Goal: Navigation & Orientation: Find specific page/section

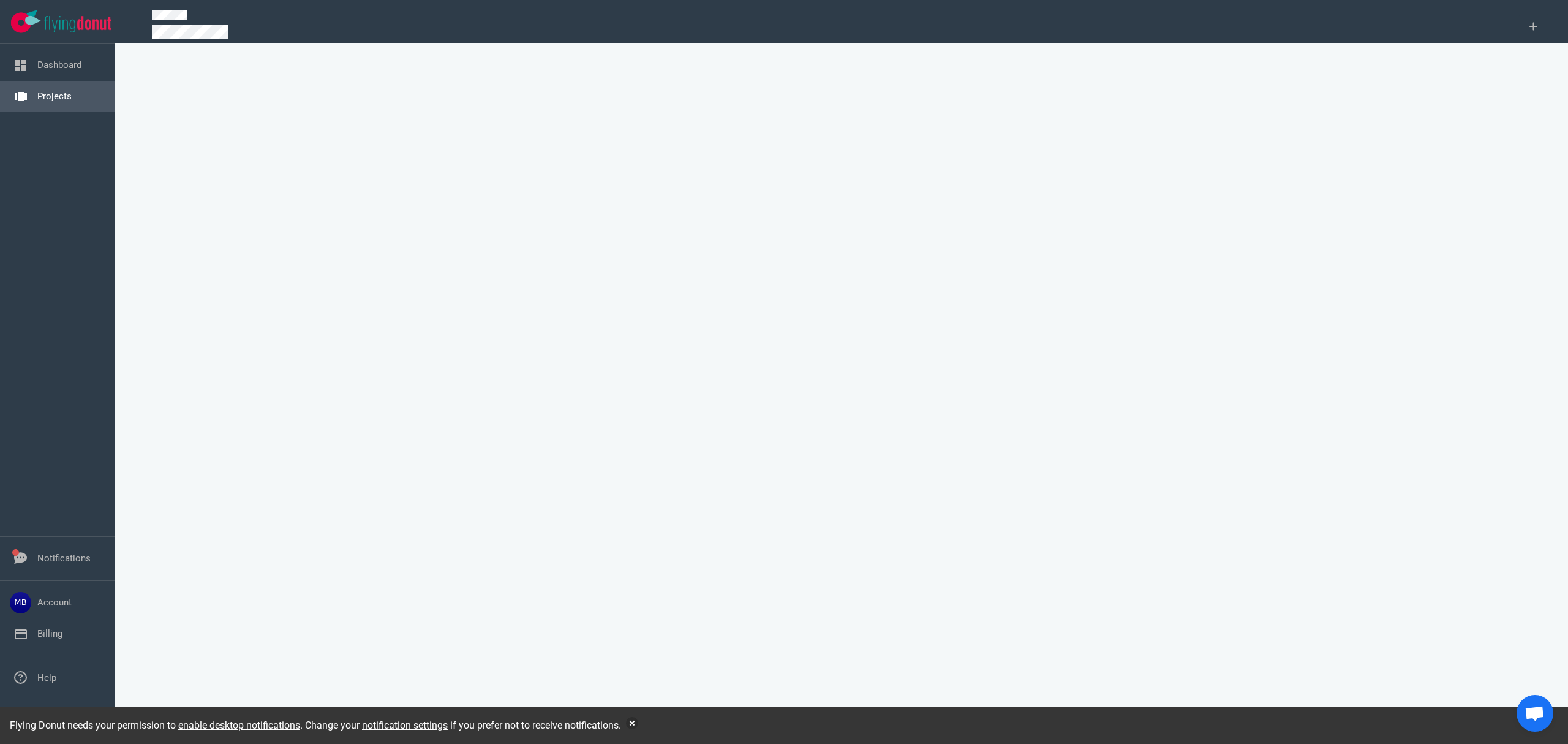
click at [44, 97] on link "Projects" at bounding box center [55, 96] width 34 height 11
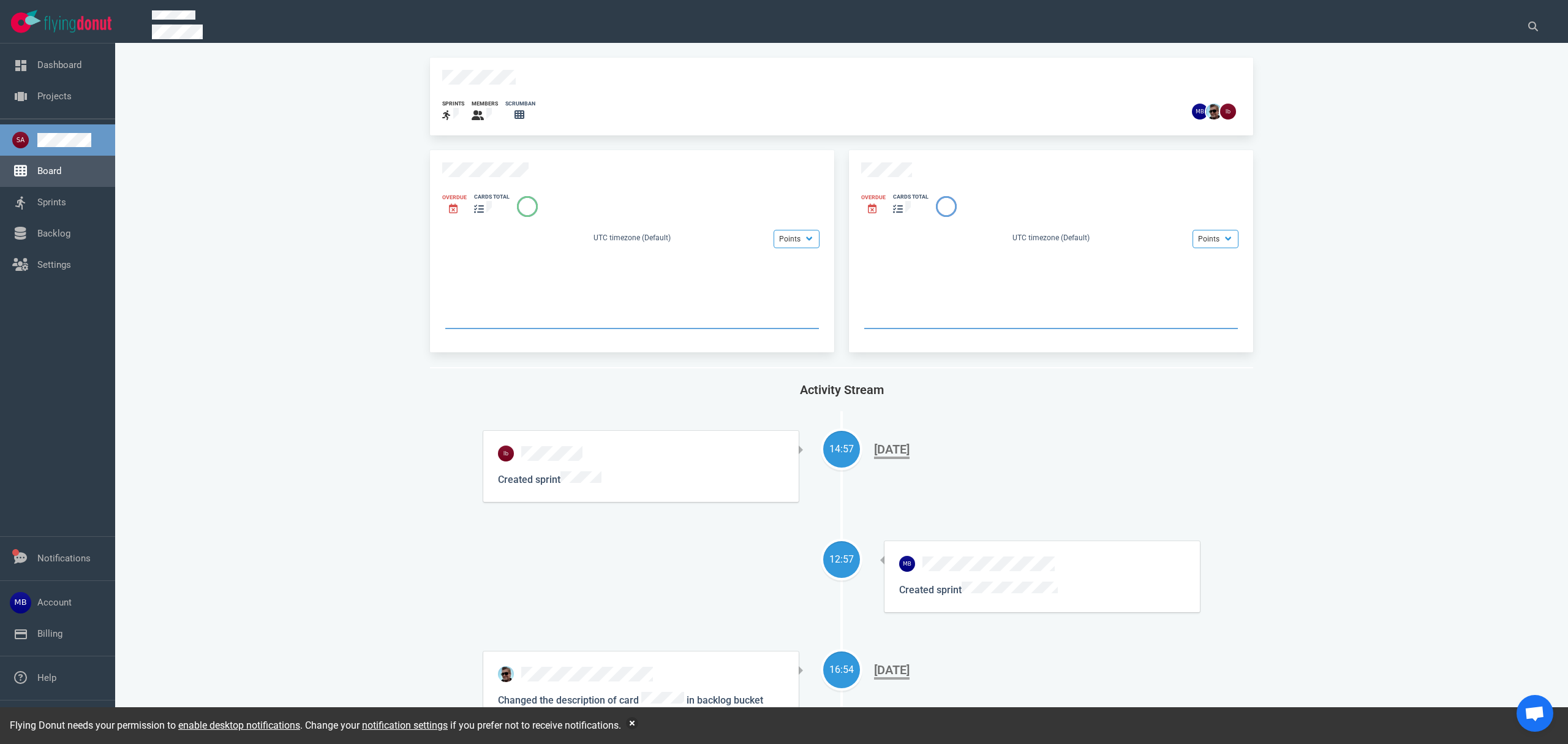
click at [61, 177] on link "Board" at bounding box center [49, 171] width 24 height 11
click at [40, 238] on link "Backlog" at bounding box center [54, 233] width 33 height 11
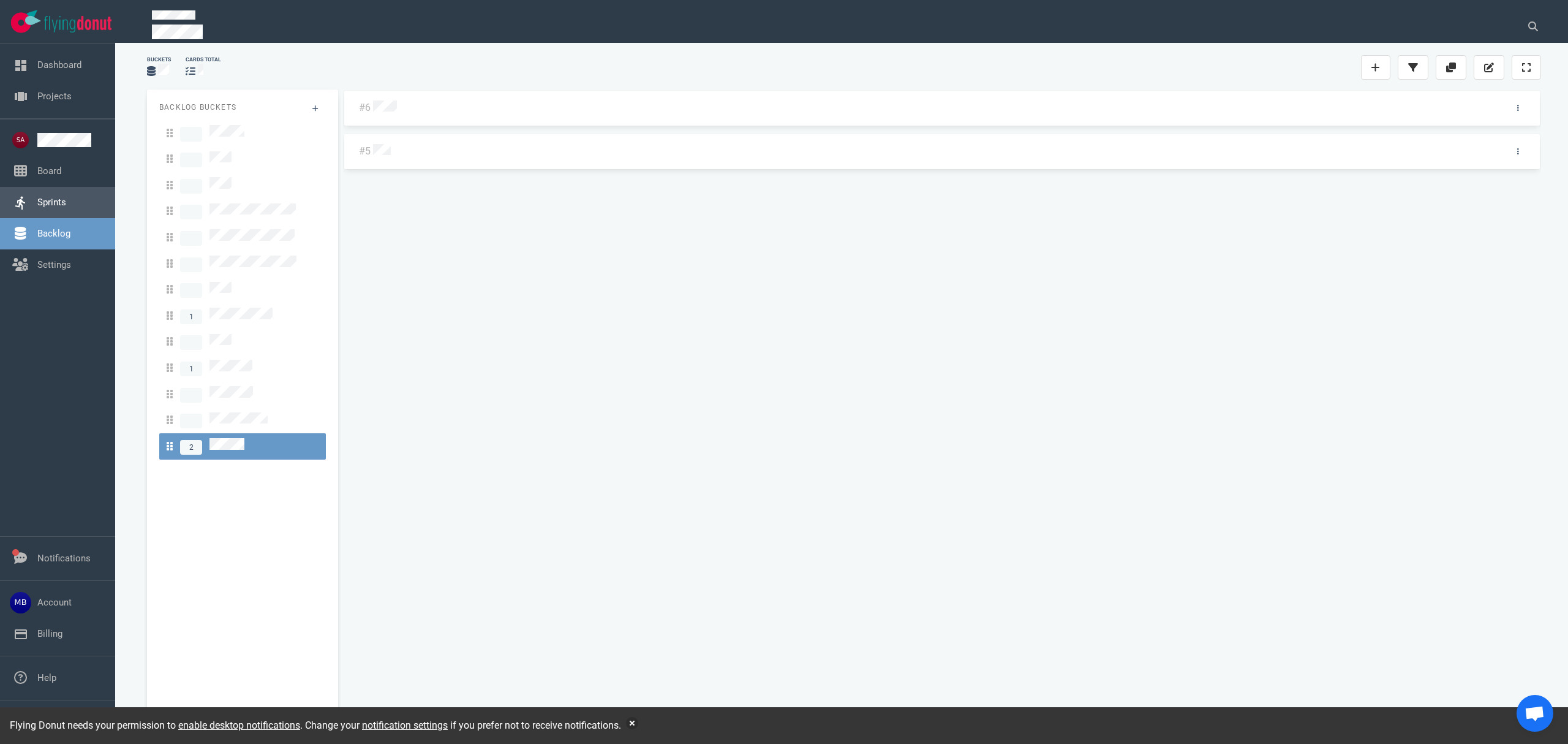
click at [66, 206] on link "Sprints" at bounding box center [52, 202] width 29 height 11
